Goal: Navigation & Orientation: Find specific page/section

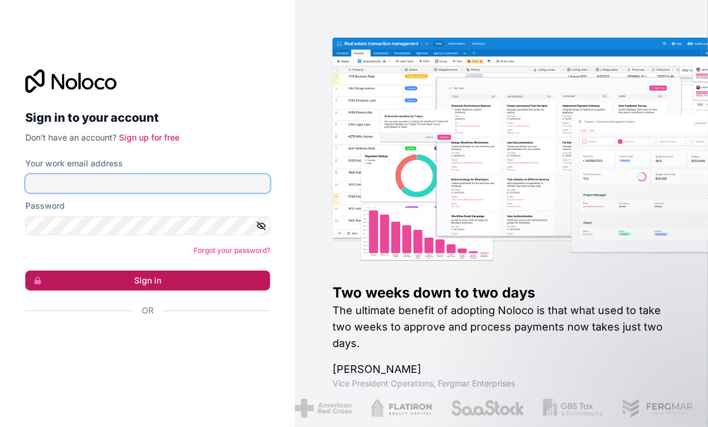
type input "**********"
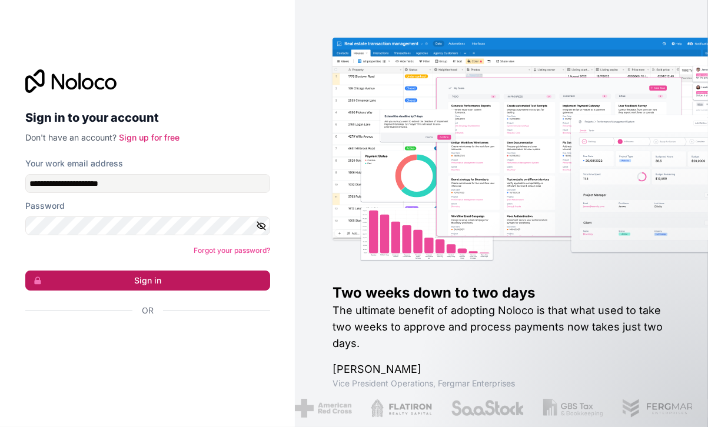
click at [149, 278] on button "Sign in" at bounding box center [147, 281] width 245 height 20
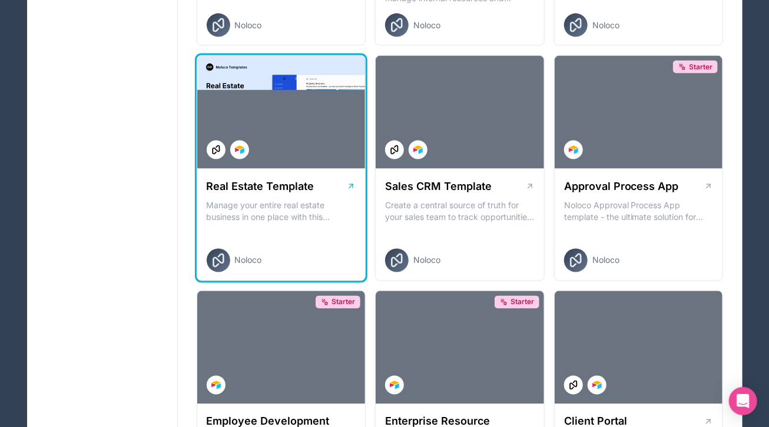
scroll to position [756, 0]
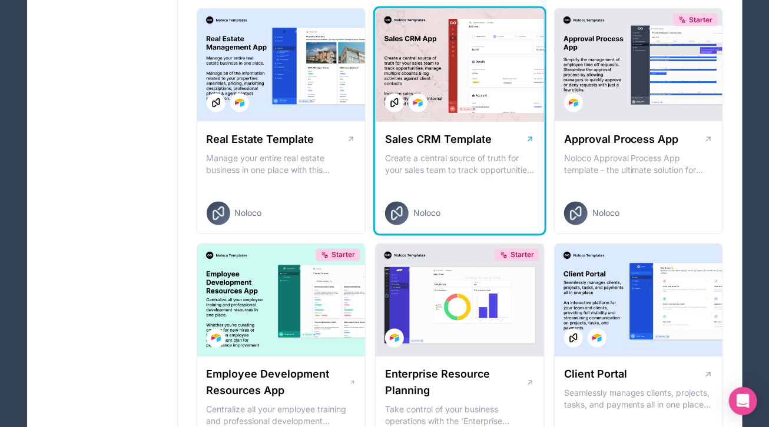
click at [417, 76] on div at bounding box center [460, 65] width 168 height 113
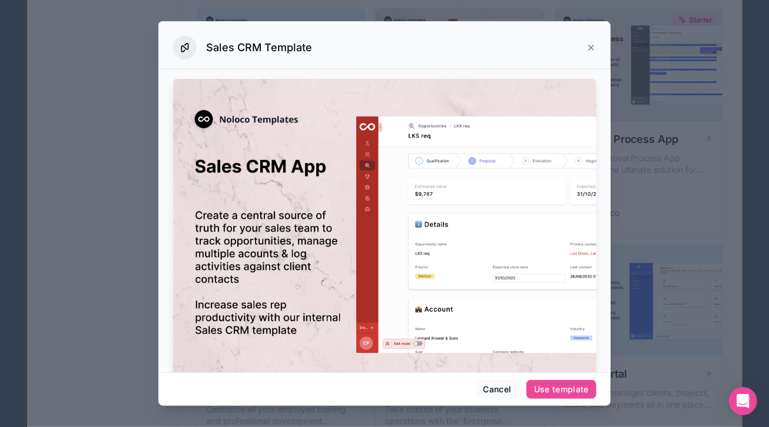
click at [589, 48] on icon at bounding box center [590, 47] width 9 height 9
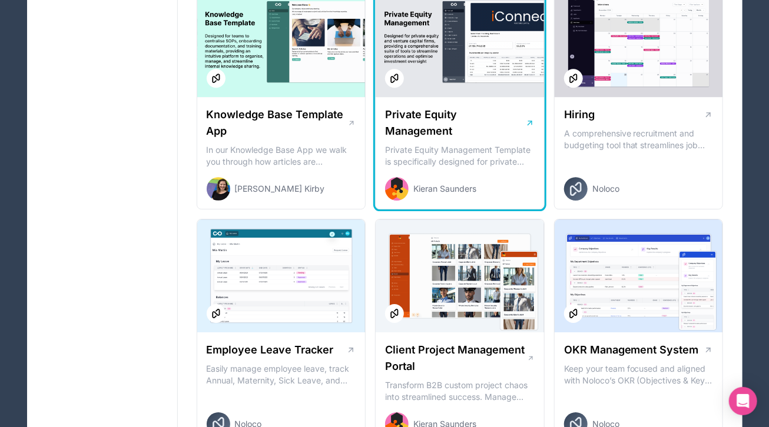
scroll to position [1639, 0]
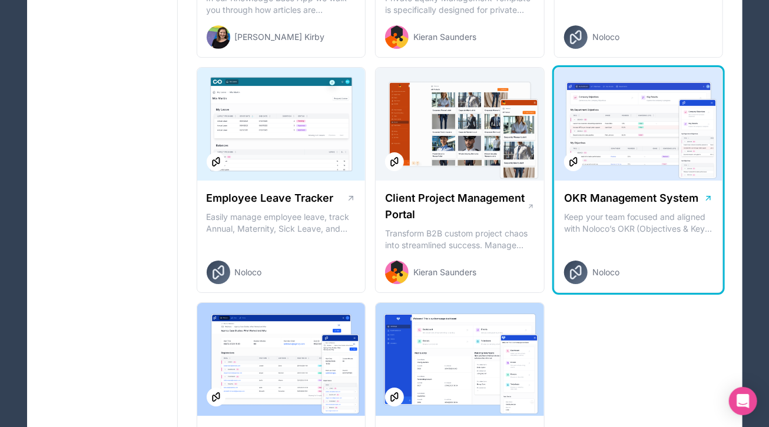
click at [650, 145] on div at bounding box center [639, 124] width 168 height 113
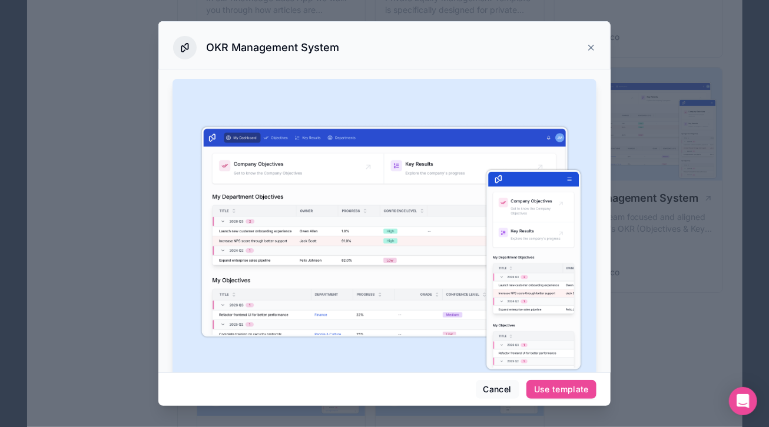
click at [586, 48] on icon at bounding box center [590, 47] width 9 height 9
